Goal: Transaction & Acquisition: Subscribe to service/newsletter

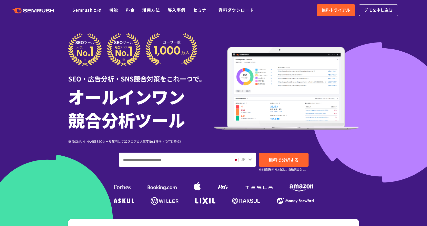
click at [130, 9] on link "料金" at bounding box center [130, 10] width 9 height 6
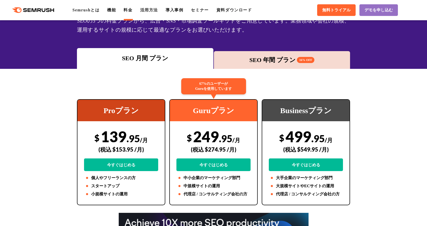
scroll to position [51, 0]
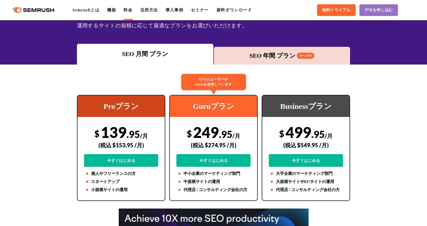
click at [261, 57] on div "SEO 年間 プラン 16% OFF" at bounding box center [281, 55] width 131 height 9
